Goal: Task Accomplishment & Management: Complete application form

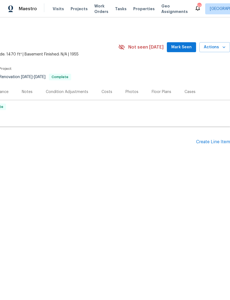
scroll to position [0, 82]
click at [216, 142] on div "Create Line Item" at bounding box center [213, 141] width 34 height 5
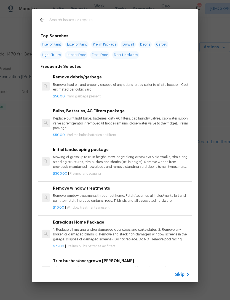
click at [185, 271] on icon at bounding box center [188, 274] width 7 height 7
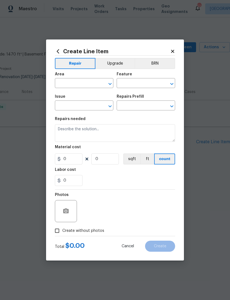
click at [66, 75] on div "Area" at bounding box center [84, 75] width 59 height 7
click at [66, 84] on input "text" at bounding box center [76, 84] width 43 height 9
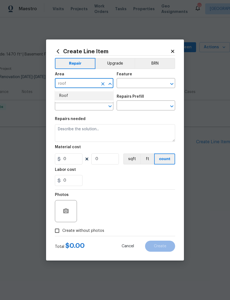
click at [94, 96] on li "Roof" at bounding box center [84, 95] width 59 height 9
type input "Roof"
click at [136, 85] on input "text" at bounding box center [138, 84] width 43 height 9
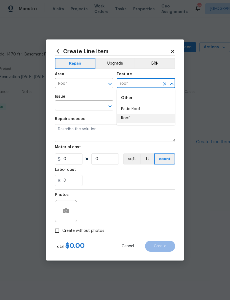
click at [143, 119] on li "Roof" at bounding box center [146, 118] width 59 height 9
type input "Roof"
click at [86, 102] on input "text" at bounding box center [76, 106] width 43 height 9
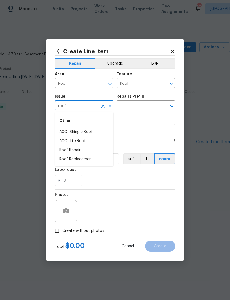
click at [95, 149] on li "Roof Repair" at bounding box center [84, 150] width 59 height 9
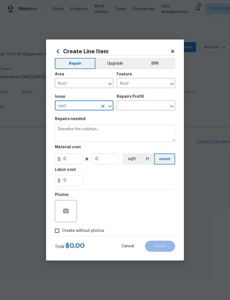
type input "Roof Repair"
click at [145, 107] on input "text" at bounding box center [138, 106] width 43 height 9
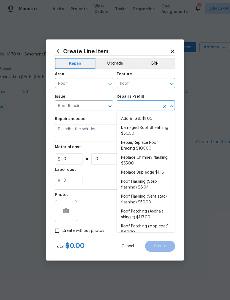
click at [144, 120] on li "Add a Task $1.00" at bounding box center [146, 118] width 59 height 9
type input "Add a Task $1.00"
type input "[PERSON_NAME] and Trim"
type textarea "HPM to detail"
type input "1"
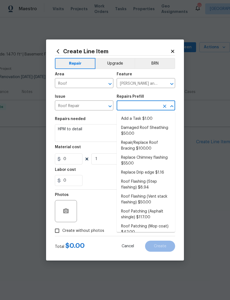
type input "Add a Task $1.00"
type input "1"
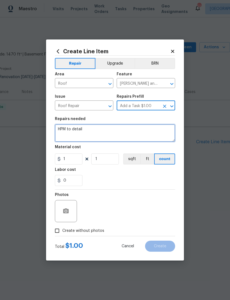
click at [124, 139] on textarea "HPM to detail" at bounding box center [115, 133] width 120 height 18
type textarea "H"
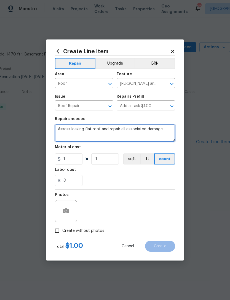
type textarea "Assess leaking flat roof and repair all associated damage"
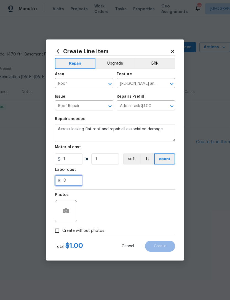
click at [81, 186] on input "0" at bounding box center [69, 180] width 28 height 11
click at [95, 192] on div "Photos" at bounding box center [115, 208] width 120 height 36
click at [63, 215] on button "button" at bounding box center [65, 211] width 13 height 13
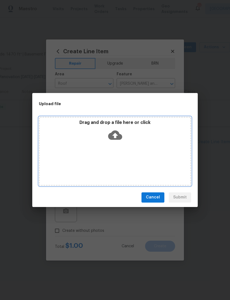
click at [121, 128] on icon at bounding box center [115, 135] width 14 height 14
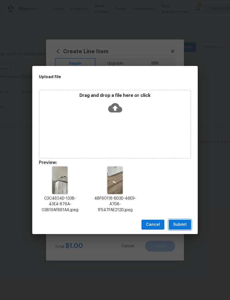
click at [187, 227] on button "Submit" at bounding box center [180, 225] width 22 height 10
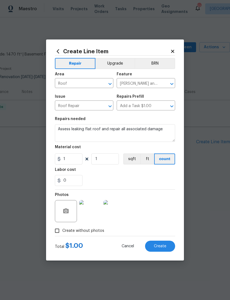
click at [159, 248] on span "Create" at bounding box center [160, 246] width 12 height 4
type input "0"
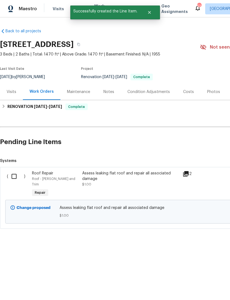
scroll to position [0, 0]
click at [14, 176] on input "checkbox" at bounding box center [16, 177] width 16 height 12
checkbox input "true"
click at [184, 286] on span "Create Work Order" at bounding box center [198, 286] width 37 height 7
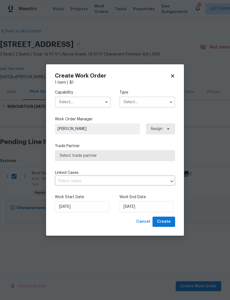
click at [69, 101] on input "text" at bounding box center [83, 102] width 56 height 11
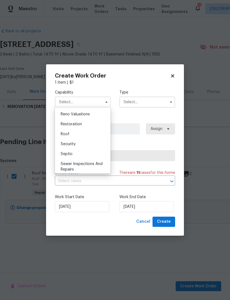
scroll to position [543, 0]
click at [63, 138] on div "Roof" at bounding box center [82, 134] width 53 height 10
type input "Roof"
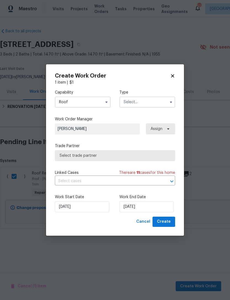
click at [131, 102] on input "text" at bounding box center [148, 102] width 56 height 11
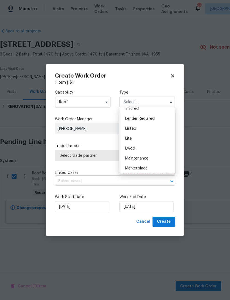
scroll to position [47, 0]
click at [124, 125] on div "Listed" at bounding box center [147, 127] width 53 height 10
type input "Listed"
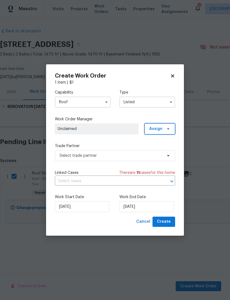
click at [150, 129] on span "Assign" at bounding box center [155, 129] width 13 height 6
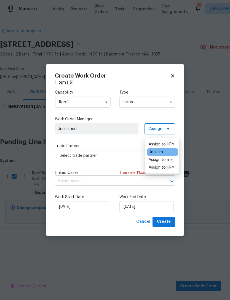
click at [153, 145] on div "Assign to HPM" at bounding box center [162, 145] width 26 height 6
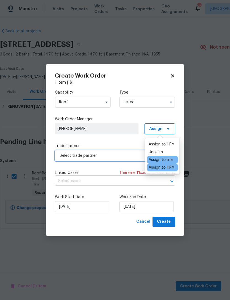
click at [80, 160] on span "Select trade partner" at bounding box center [115, 155] width 120 height 11
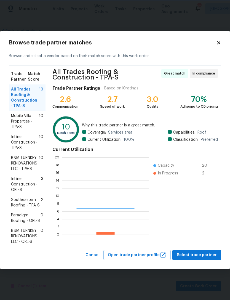
scroll to position [77, 87]
click at [20, 147] on span "InLine Construction - TPA-S" at bounding box center [25, 142] width 28 height 17
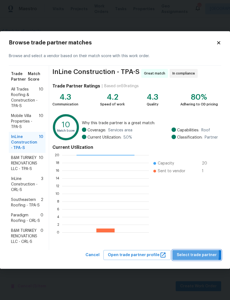
click at [183, 255] on span "Select trade partner" at bounding box center [197, 255] width 40 height 7
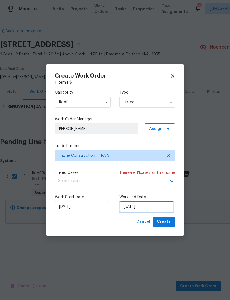
click at [136, 208] on input "[DATE]" at bounding box center [147, 206] width 54 height 11
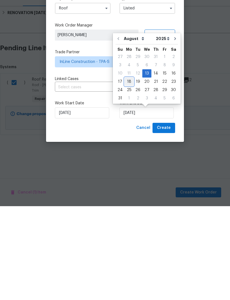
click at [126, 172] on div "18" at bounding box center [129, 176] width 9 height 8
type input "[DATE]"
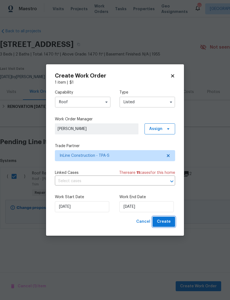
click at [161, 226] on button "Create" at bounding box center [164, 222] width 23 height 10
checkbox input "false"
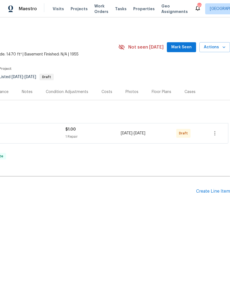
scroll to position [0, 82]
click at [211, 137] on button "button" at bounding box center [214, 133] width 13 height 13
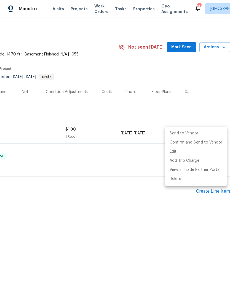
click at [194, 136] on li "Send to Vendor" at bounding box center [196, 133] width 62 height 9
